Goal: Task Accomplishment & Management: Use online tool/utility

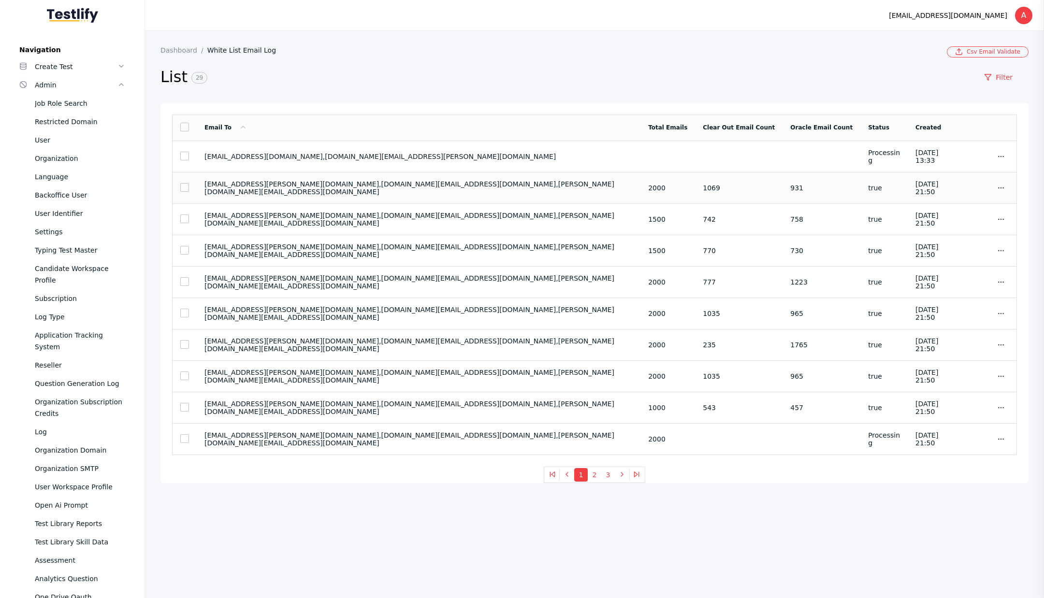
scroll to position [382, 0]
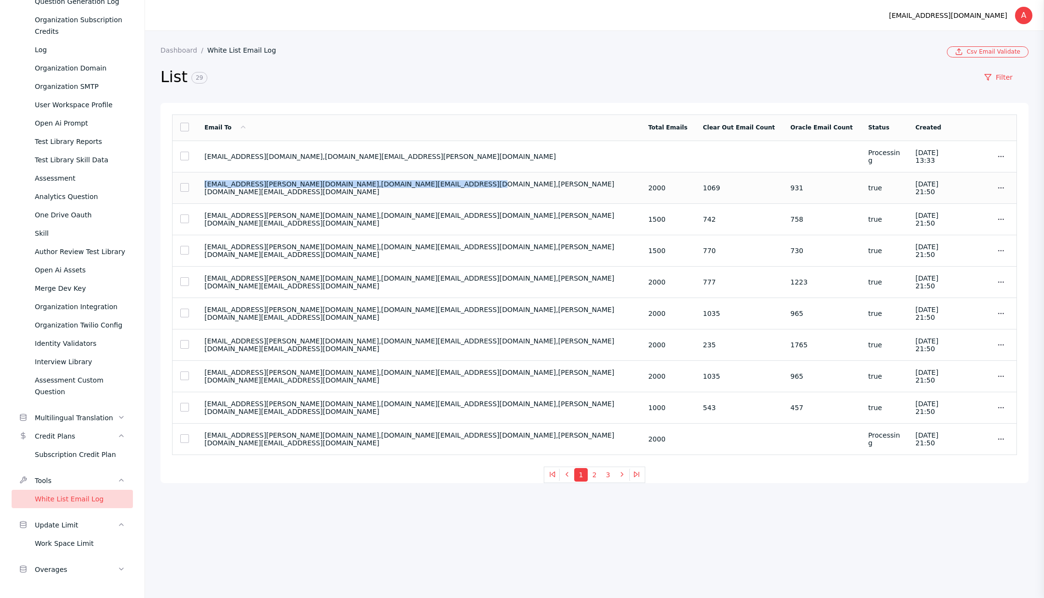
copy section "[EMAIL_ADDRESS][PERSON_NAME][DOMAIN_NAME],[DOMAIN_NAME][EMAIL_ADDRESS][DOMAIN_N…"
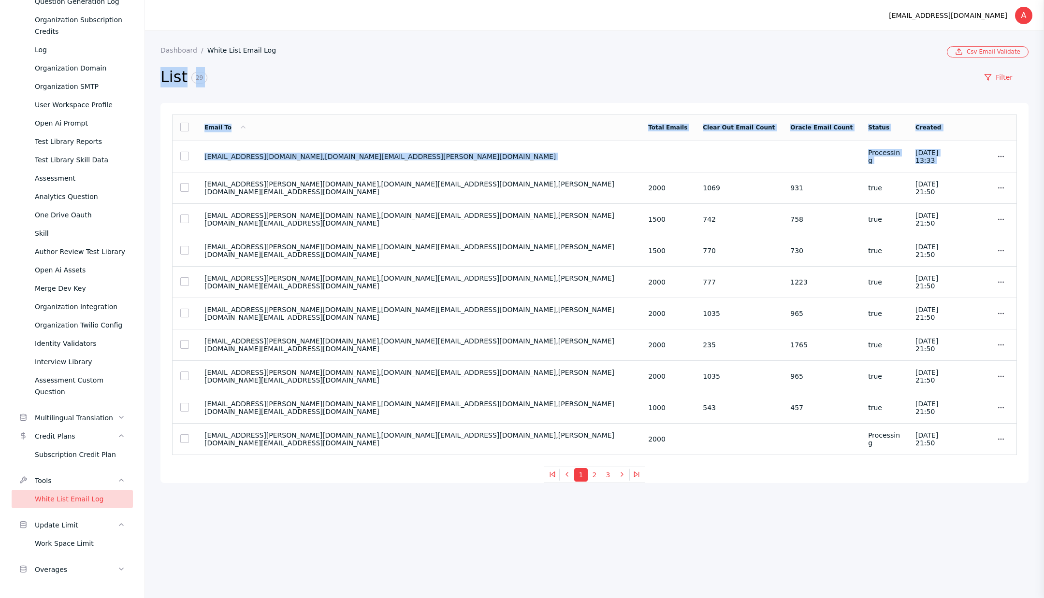
drag, startPoint x: 201, startPoint y: 187, endPoint x: 468, endPoint y: 43, distance: 303.0
click at [468, 43] on section "Dashboard White List Email Log Csv Email Validate List 29 Filter Email To Total…" at bounding box center [594, 314] width 899 height 567
click at [467, 60] on section "List 29 Filter" at bounding box center [594, 80] width 868 height 45
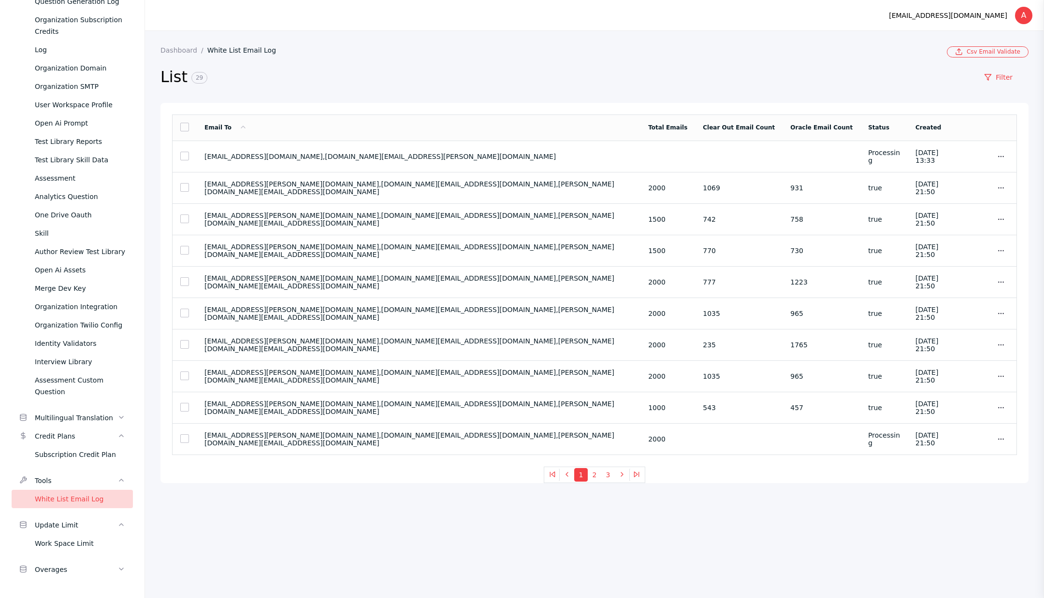
click at [183, 56] on section "Dashboard White List Email Log" at bounding box center [553, 51] width 786 height 11
click at [185, 46] on link "Dashboard" at bounding box center [183, 50] width 47 height 8
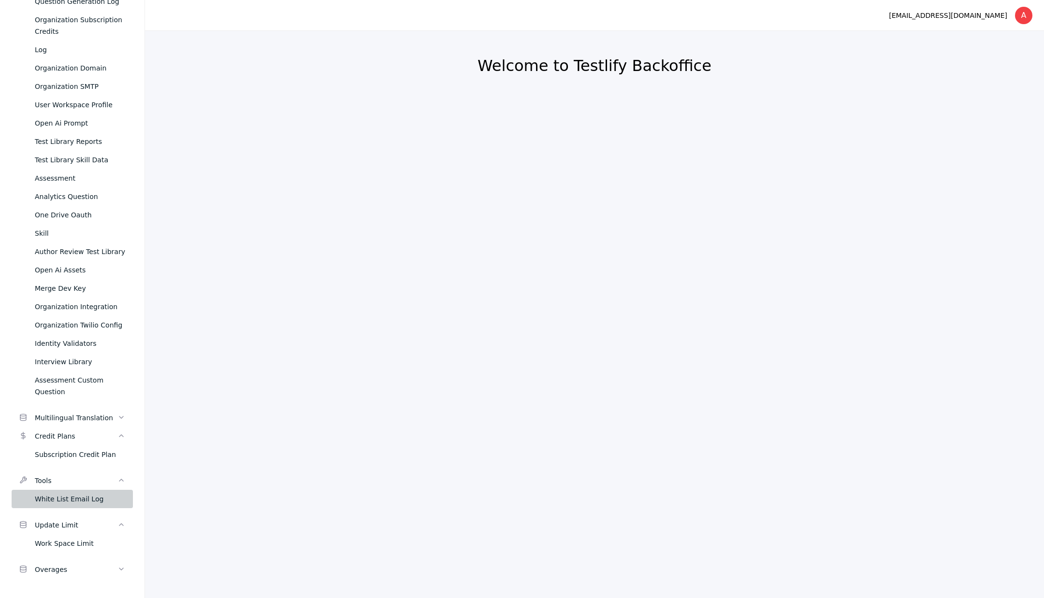
click at [72, 496] on div "White List Email Log" at bounding box center [80, 499] width 90 height 12
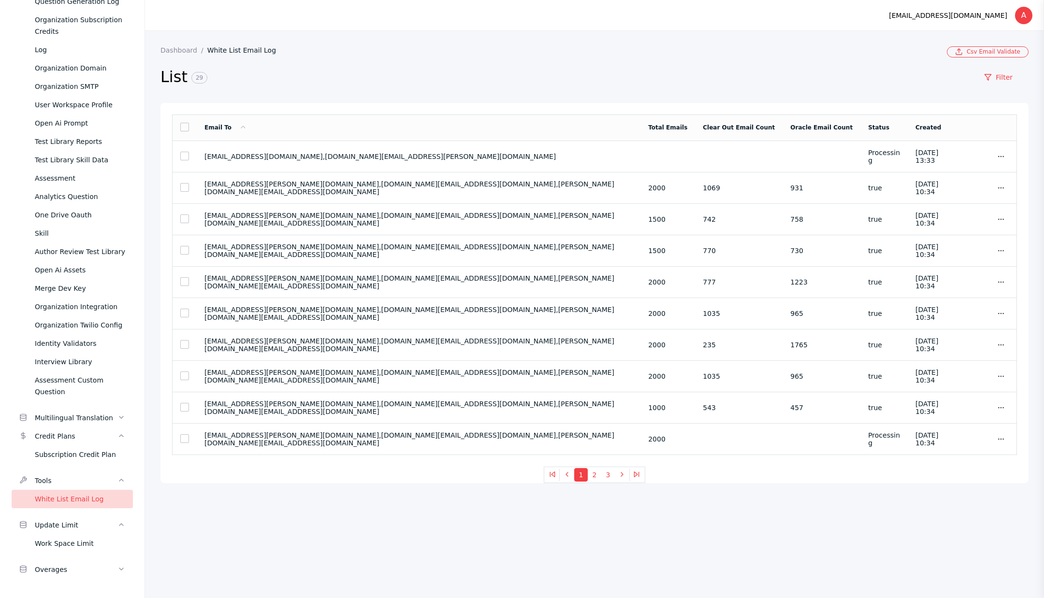
click at [236, 46] on link "White List Email Log" at bounding box center [245, 50] width 76 height 8
click at [999, 50] on link "Csv Email Validate" at bounding box center [988, 51] width 82 height 11
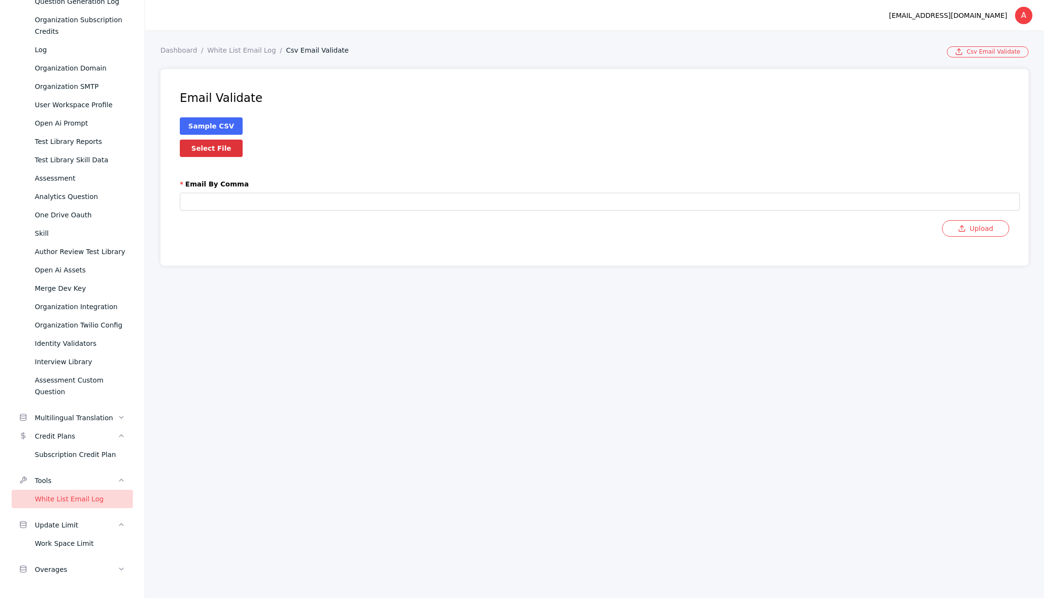
click at [229, 149] on label "Select File" at bounding box center [211, 148] width 63 height 17
click at [0, 0] on input "Select File" at bounding box center [0, 0] width 0 height 0
click at [258, 205] on input "text" at bounding box center [600, 202] width 840 height 18
paste input "**********"
click at [272, 201] on input "**********" at bounding box center [600, 202] width 840 height 18
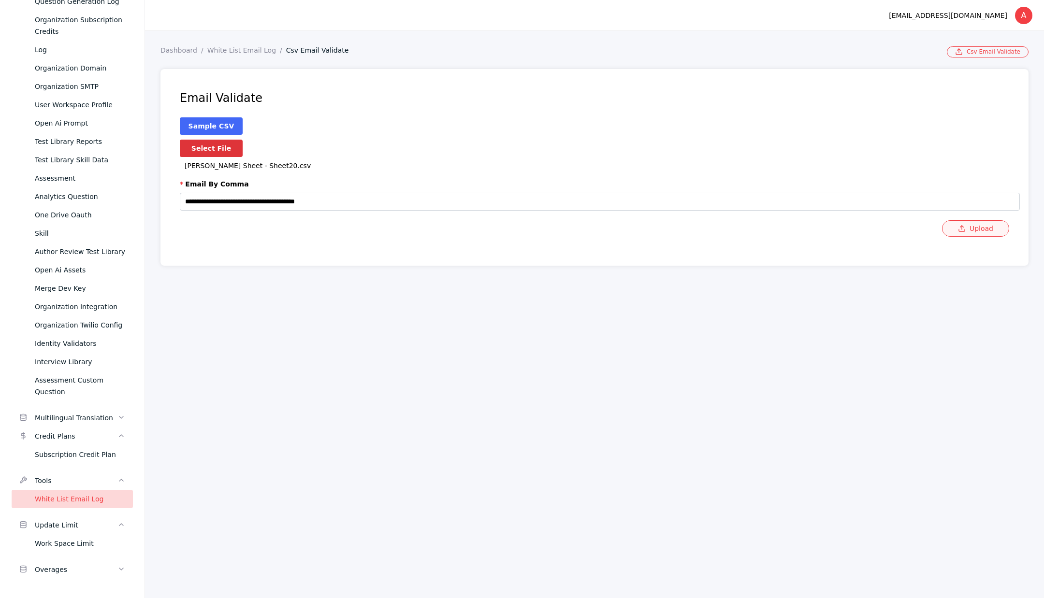
type input "**********"
click at [980, 230] on button "Upload" at bounding box center [975, 228] width 67 height 16
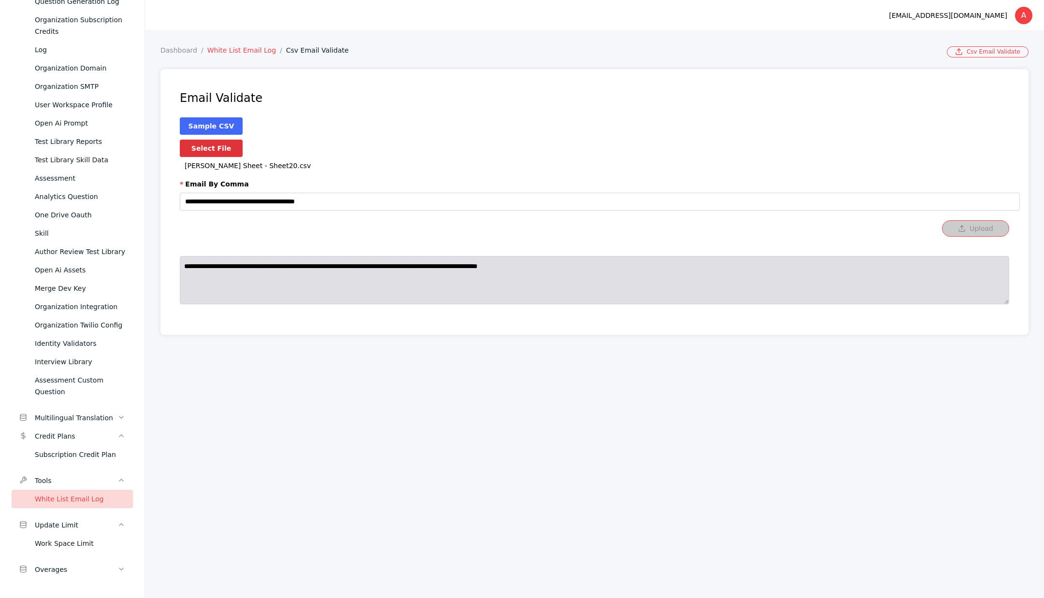
click at [241, 47] on link "White List Email Log" at bounding box center [246, 50] width 79 height 8
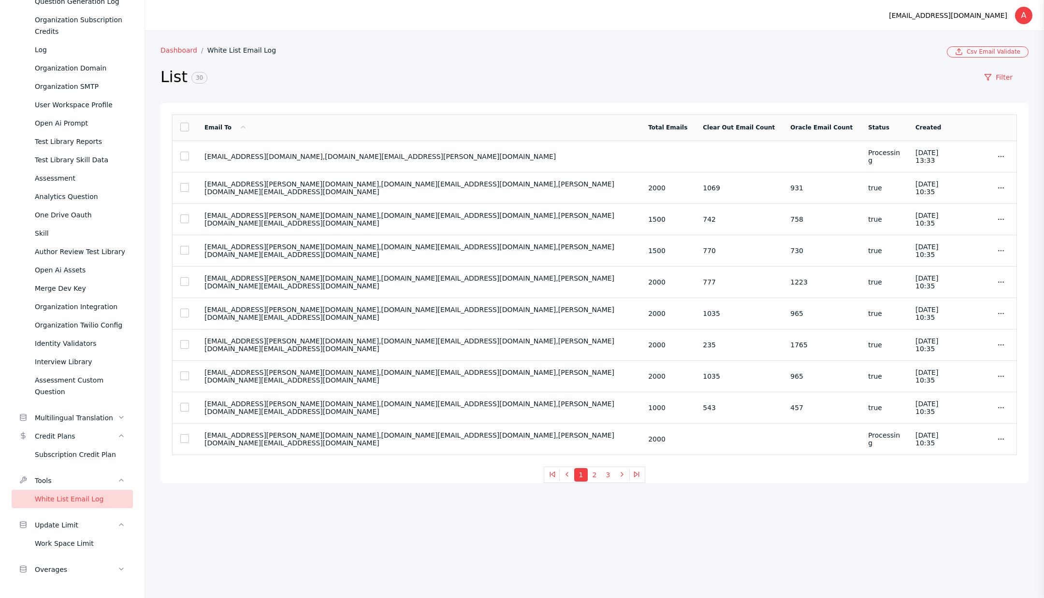
click at [182, 48] on link "Dashboard" at bounding box center [183, 50] width 47 height 8
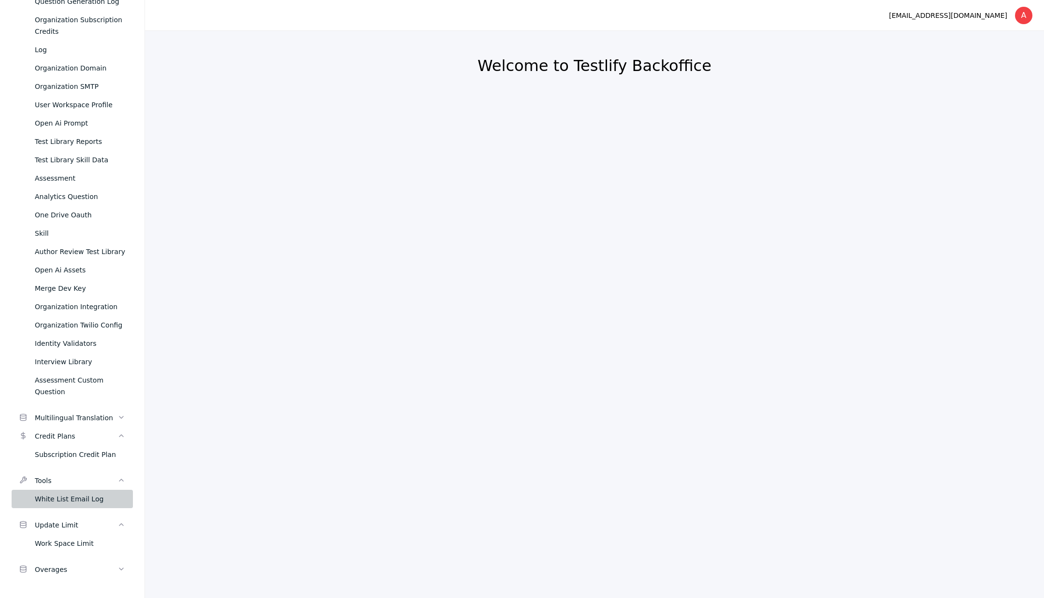
click at [69, 497] on div "White List Email Log" at bounding box center [80, 499] width 90 height 12
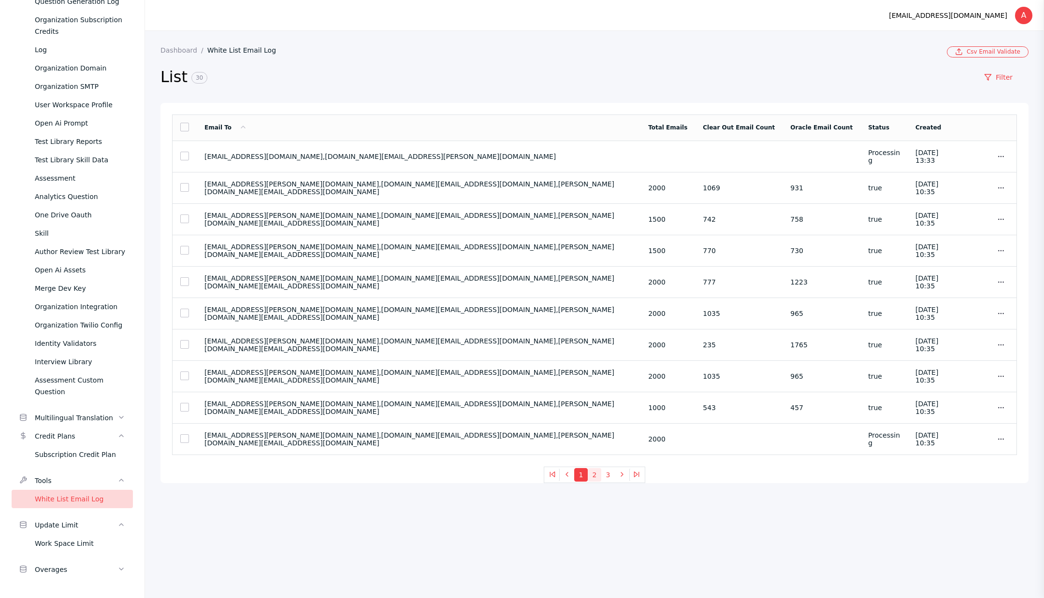
click at [595, 478] on button "2" at bounding box center [595, 475] width 14 height 14
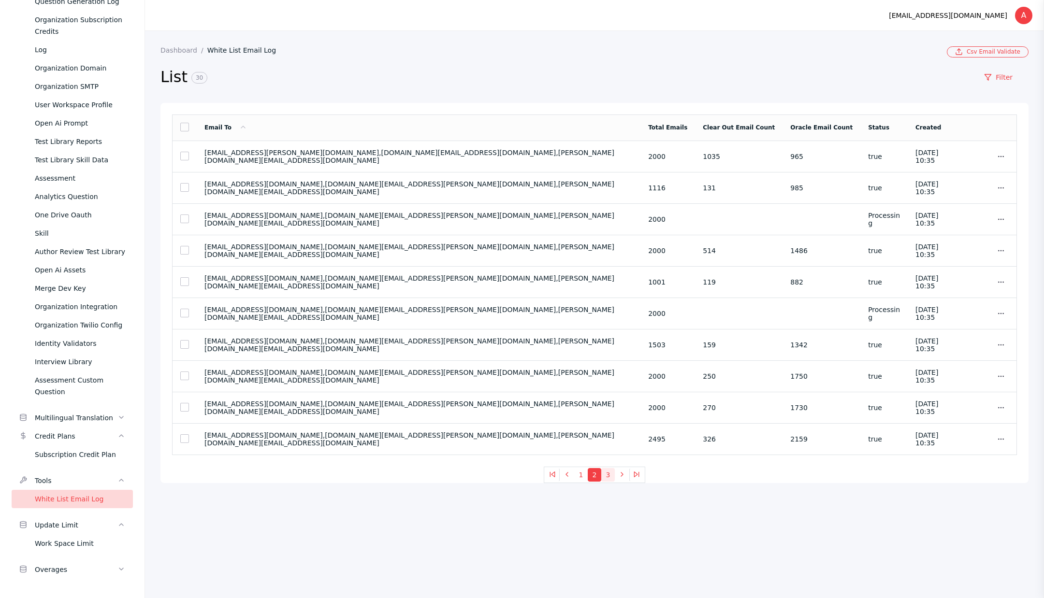
click at [608, 476] on button "3" at bounding box center [608, 475] width 14 height 14
